Goal: Use online tool/utility: Utilize a website feature to perform a specific function

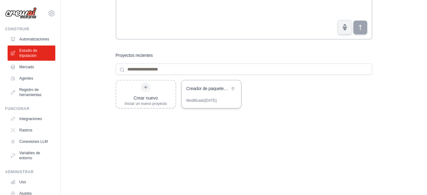
click at [204, 88] on font "Creador de paquetes de búsqueda de empleo simple" at bounding box center [236, 88] width 99 height 5
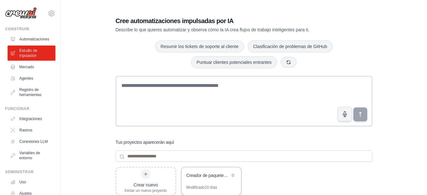
click at [197, 178] on font "Creador de paquetes de búsqueda de empleo simple" at bounding box center [236, 175] width 99 height 5
click at [199, 48] on font "Resumir los tickets de soporte al cliente" at bounding box center [200, 46] width 78 height 5
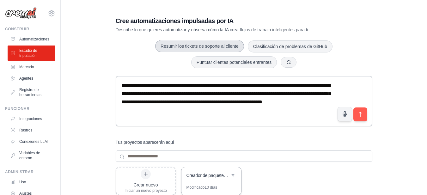
click at [197, 49] on button "Resumir los tickets de soporte al cliente" at bounding box center [199, 46] width 89 height 12
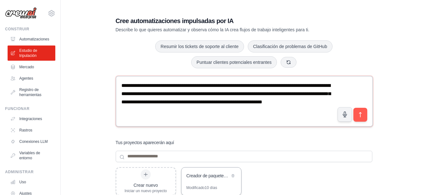
drag, startPoint x: 122, startPoint y: 85, endPoint x: 196, endPoint y: 118, distance: 81.1
click at [196, 118] on textarea "**********" at bounding box center [245, 101] width 258 height 51
click at [146, 176] on icon at bounding box center [145, 174] width 5 height 5
drag, startPoint x: 123, startPoint y: 84, endPoint x: 203, endPoint y: 120, distance: 88.2
click at [203, 120] on textarea "**********" at bounding box center [244, 101] width 257 height 51
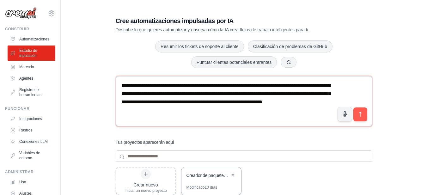
paste textarea "**********"
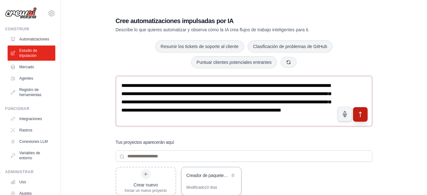
type textarea "**********"
click at [361, 113] on icon "submit" at bounding box center [360, 114] width 2 height 5
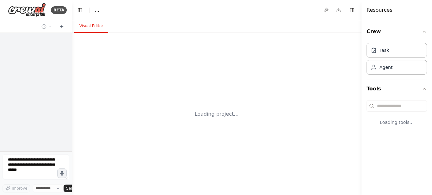
select select "****"
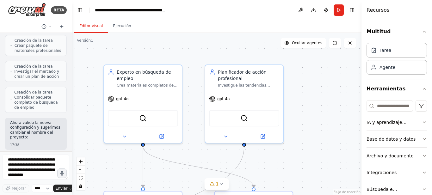
scroll to position [18595, 0]
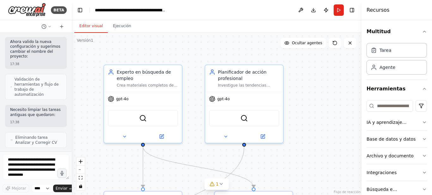
click at [69, 146] on div at bounding box center [70, 97] width 3 height 195
click at [19, 12] on img at bounding box center [27, 10] width 38 height 14
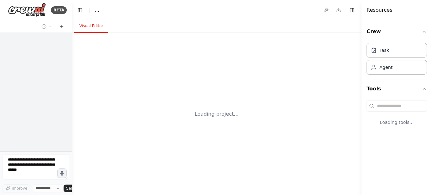
select select "****"
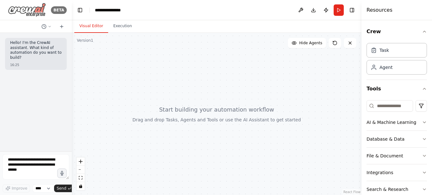
click at [27, 9] on img at bounding box center [27, 10] width 38 height 14
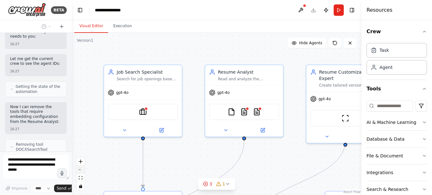
scroll to position [797, 0]
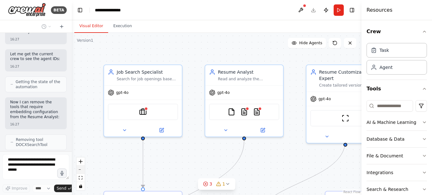
click at [79, 171] on button "zoom out" at bounding box center [81, 170] width 8 height 8
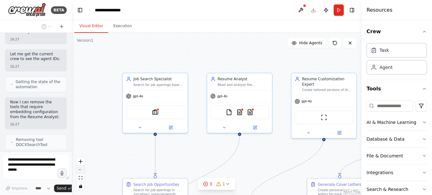
click at [79, 171] on button "zoom out" at bounding box center [81, 170] width 8 height 8
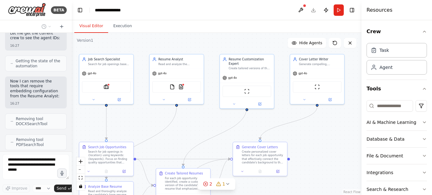
scroll to position [839, 0]
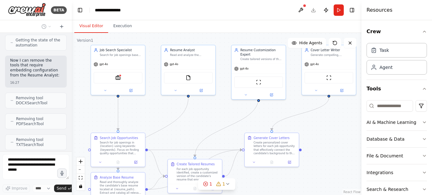
drag, startPoint x: 322, startPoint y: 138, endPoint x: 275, endPoint y: 103, distance: 58.6
click at [275, 103] on div ".deletable-edge-delete-btn { width: 20px; height: 20px; border: 0px solid #ffff…" at bounding box center [217, 114] width 290 height 162
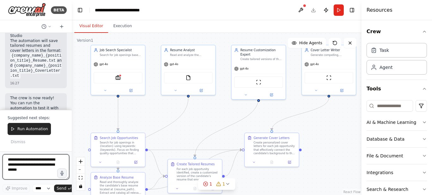
scroll to position [1438, 0]
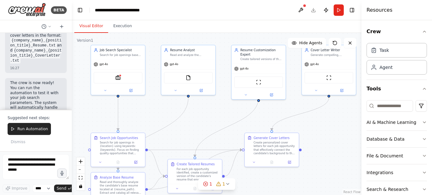
click at [80, 111] on div ".deletable-edge-delete-btn { width: 20px; height: 20px; border: 0px solid #ffff…" at bounding box center [217, 114] width 290 height 162
click at [119, 80] on div "SerplyJobSearchTool" at bounding box center [118, 76] width 49 height 11
click at [118, 79] on img at bounding box center [117, 76] width 5 height 5
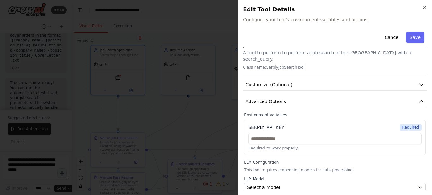
scroll to position [9, 0]
click at [404, 125] on span "Required" at bounding box center [411, 128] width 22 height 6
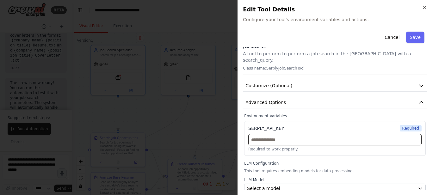
click at [294, 134] on input "text" at bounding box center [334, 139] width 173 height 11
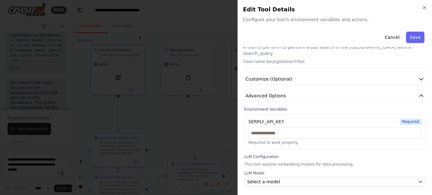
scroll to position [13, 0]
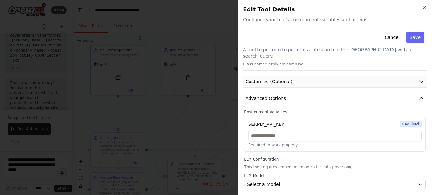
click at [418, 78] on icon "button" at bounding box center [421, 81] width 6 height 6
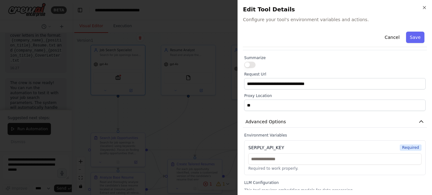
scroll to position [42, 0]
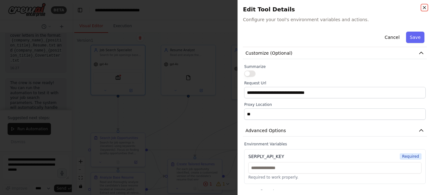
click at [423, 7] on icon "button" at bounding box center [424, 7] width 5 height 5
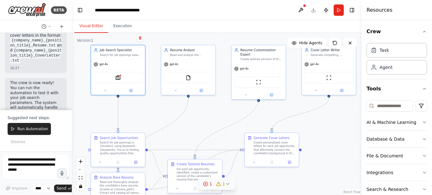
click at [206, 184] on icon at bounding box center [205, 184] width 5 height 5
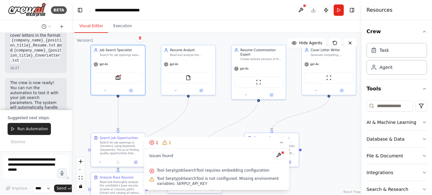
click at [331, 134] on div ".deletable-edge-delete-btn { width: 20px; height: 20px; border: 0px solid #ffff…" at bounding box center [217, 114] width 290 height 162
click at [282, 143] on icon at bounding box center [281, 142] width 5 height 5
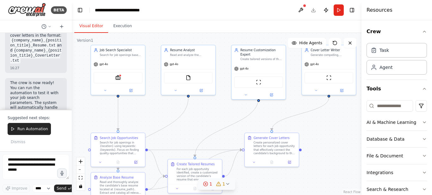
click at [219, 186] on icon at bounding box center [218, 184] width 5 height 5
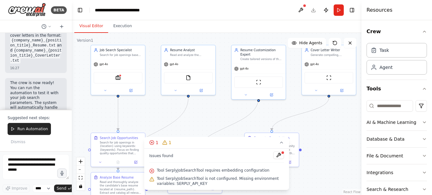
click at [202, 120] on div ".deletable-edge-delete-btn { width: 20px; height: 20px; border: 0px solid #ffff…" at bounding box center [217, 114] width 290 height 162
